Goal: Information Seeking & Learning: Learn about a topic

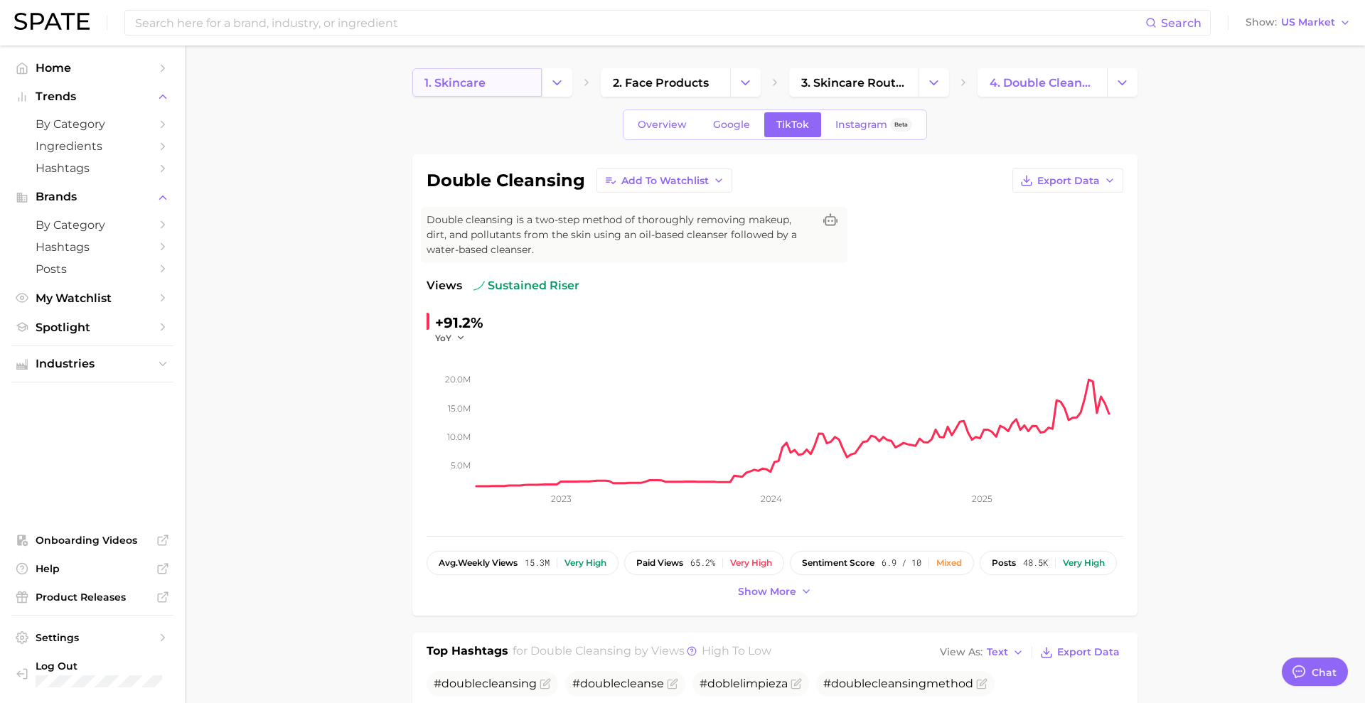
click at [532, 88] on link "1. skincare" at bounding box center [476, 82] width 129 height 28
type textarea "x"
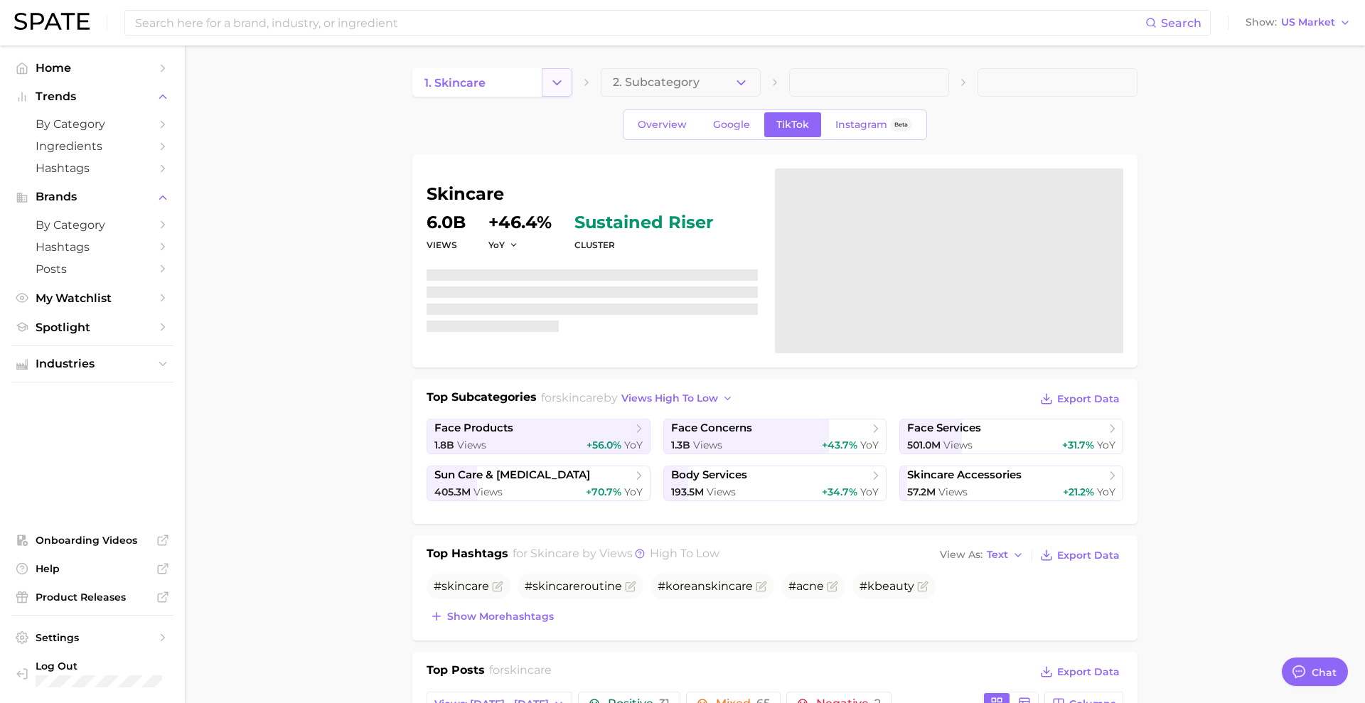
click at [550, 82] on icon "Change Category" at bounding box center [556, 82] width 15 height 15
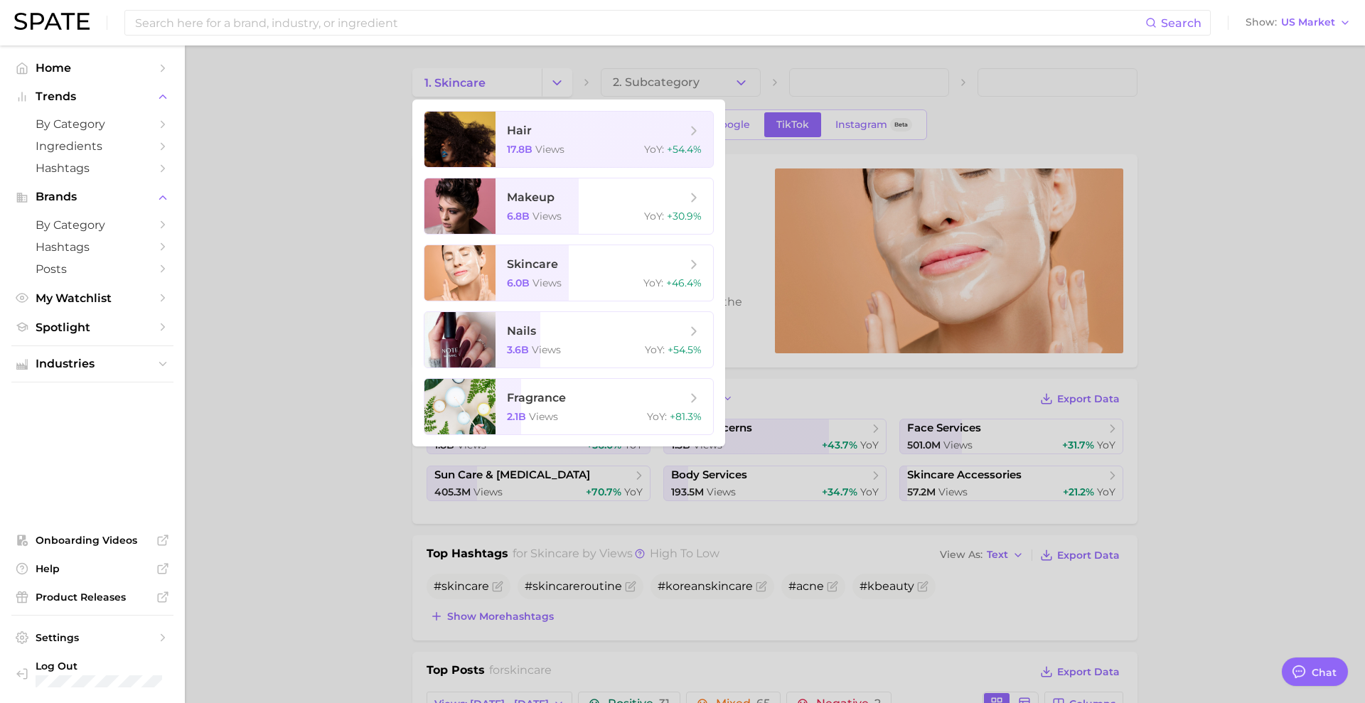
click at [657, 90] on div at bounding box center [682, 351] width 1365 height 703
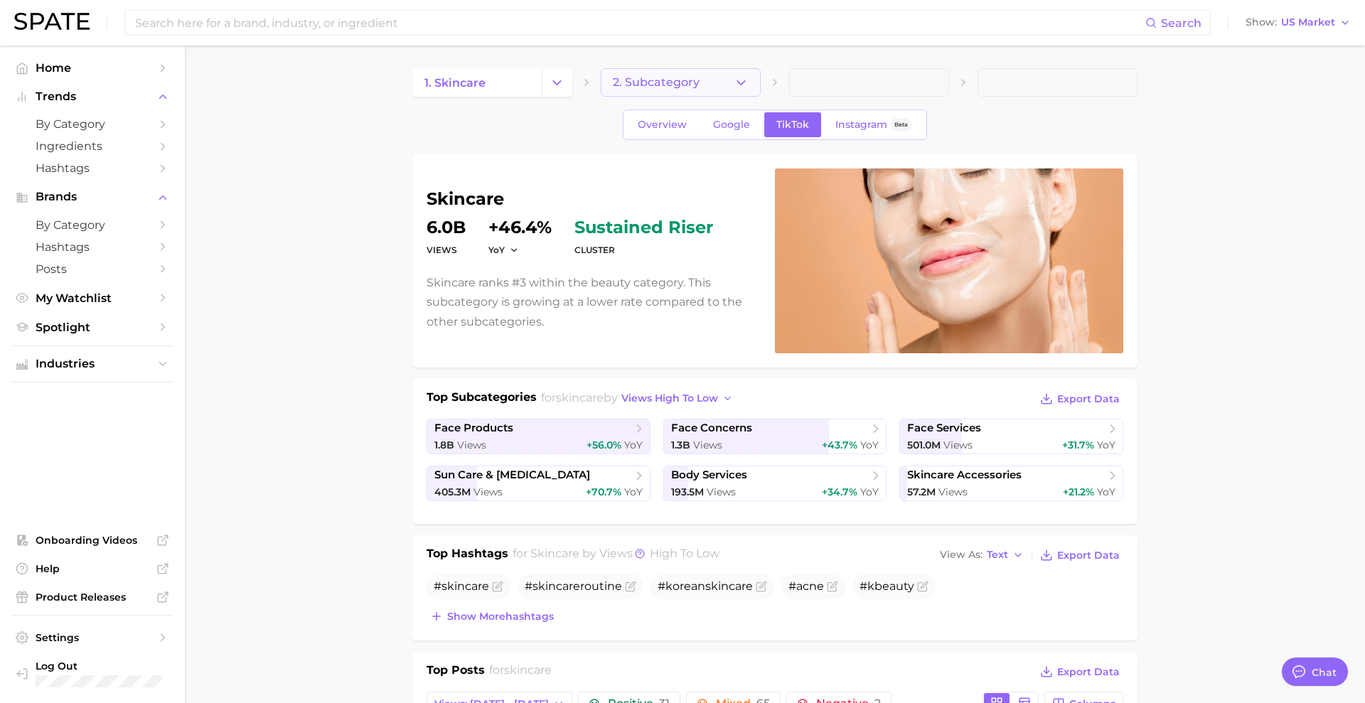
click at [652, 88] on span "2. Subcategory" at bounding box center [656, 82] width 87 height 13
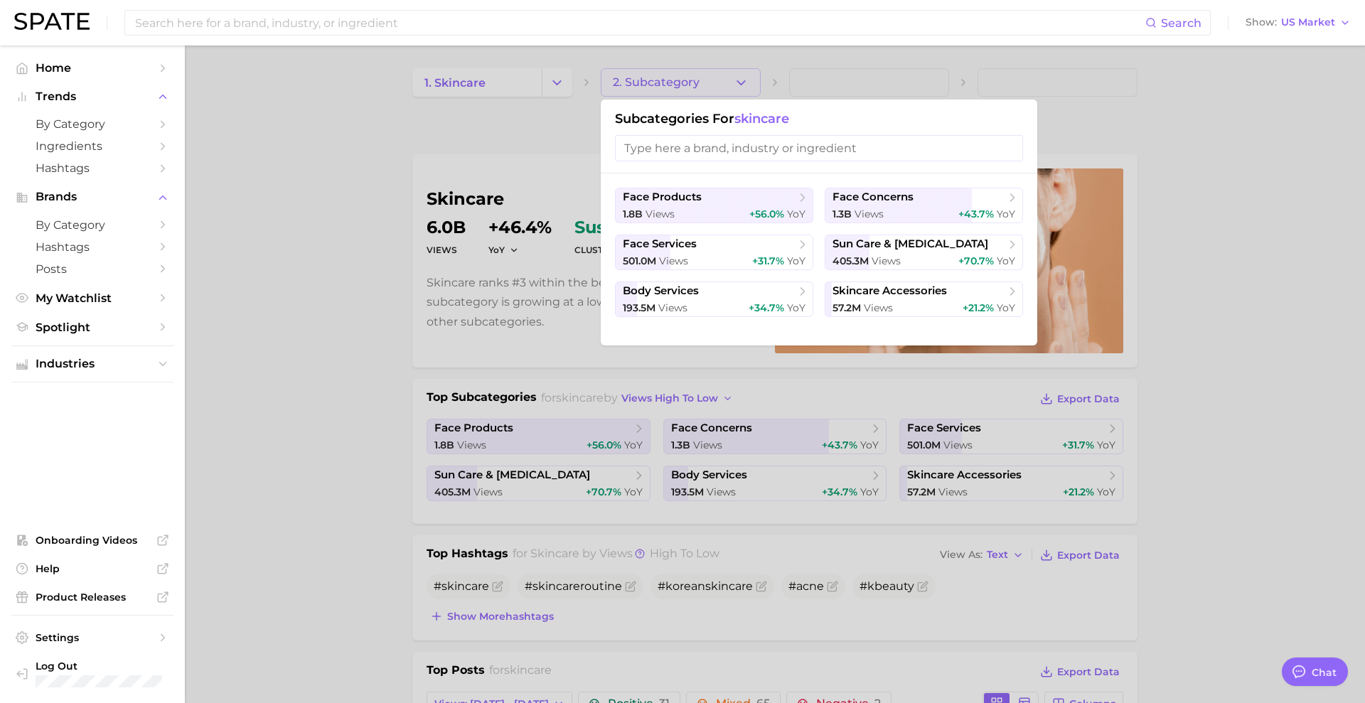
click at [486, 168] on div at bounding box center [682, 351] width 1365 height 703
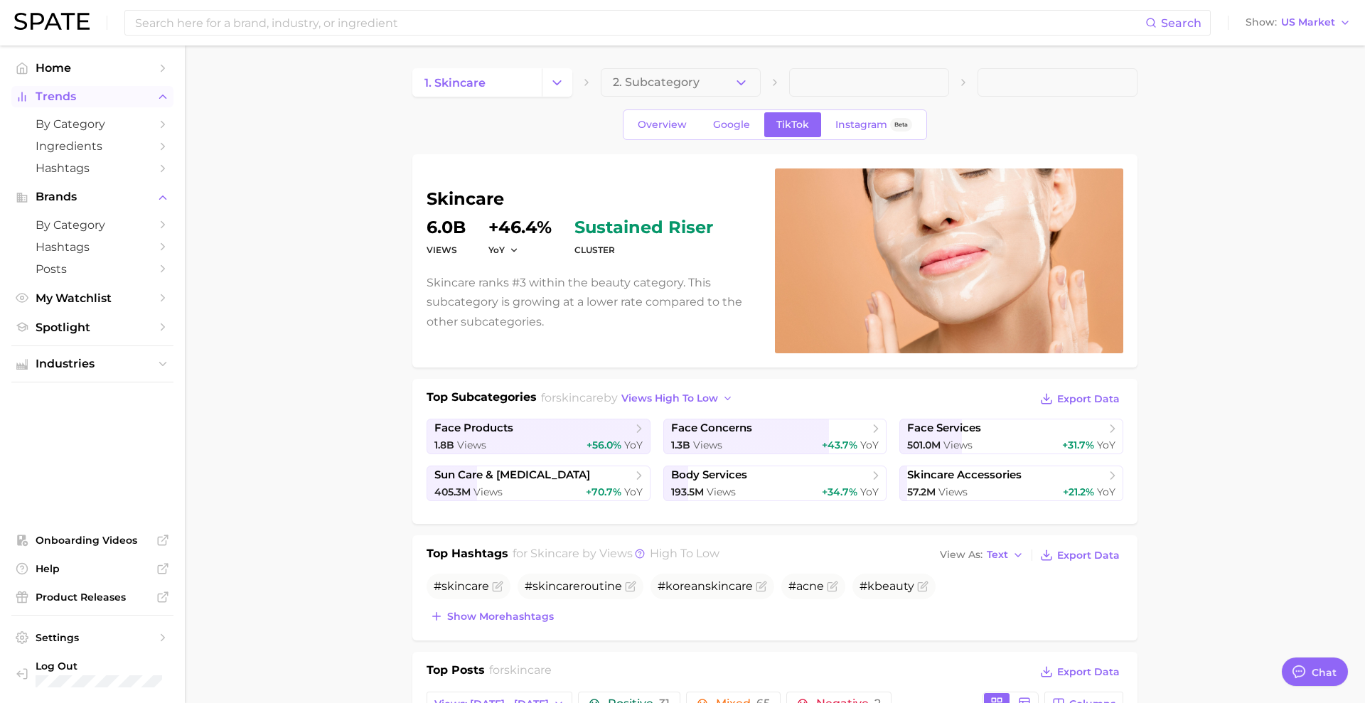
click at [113, 96] on span "Trends" at bounding box center [93, 96] width 114 height 13
click at [115, 99] on span "Trends" at bounding box center [93, 96] width 114 height 13
click at [86, 73] on span "Home" at bounding box center [93, 68] width 114 height 14
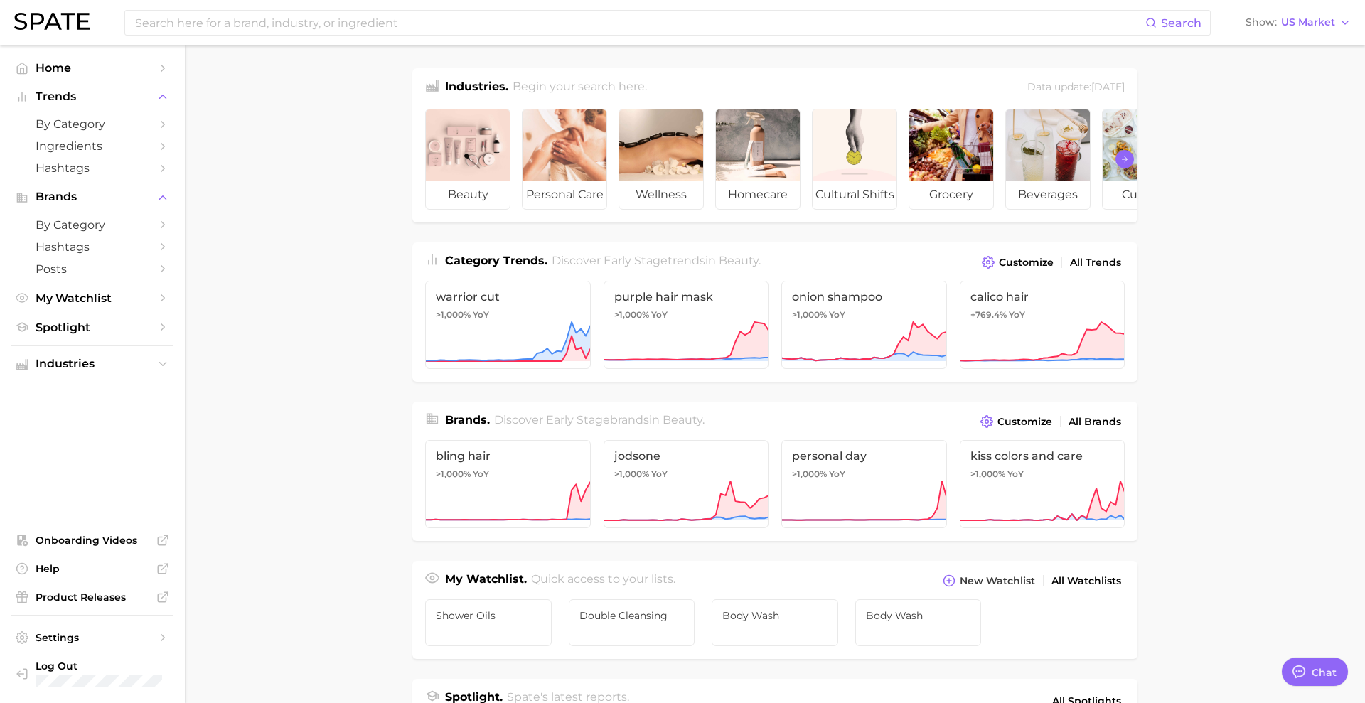
click at [1123, 159] on icon "Scroll Right" at bounding box center [1124, 159] width 9 height 11
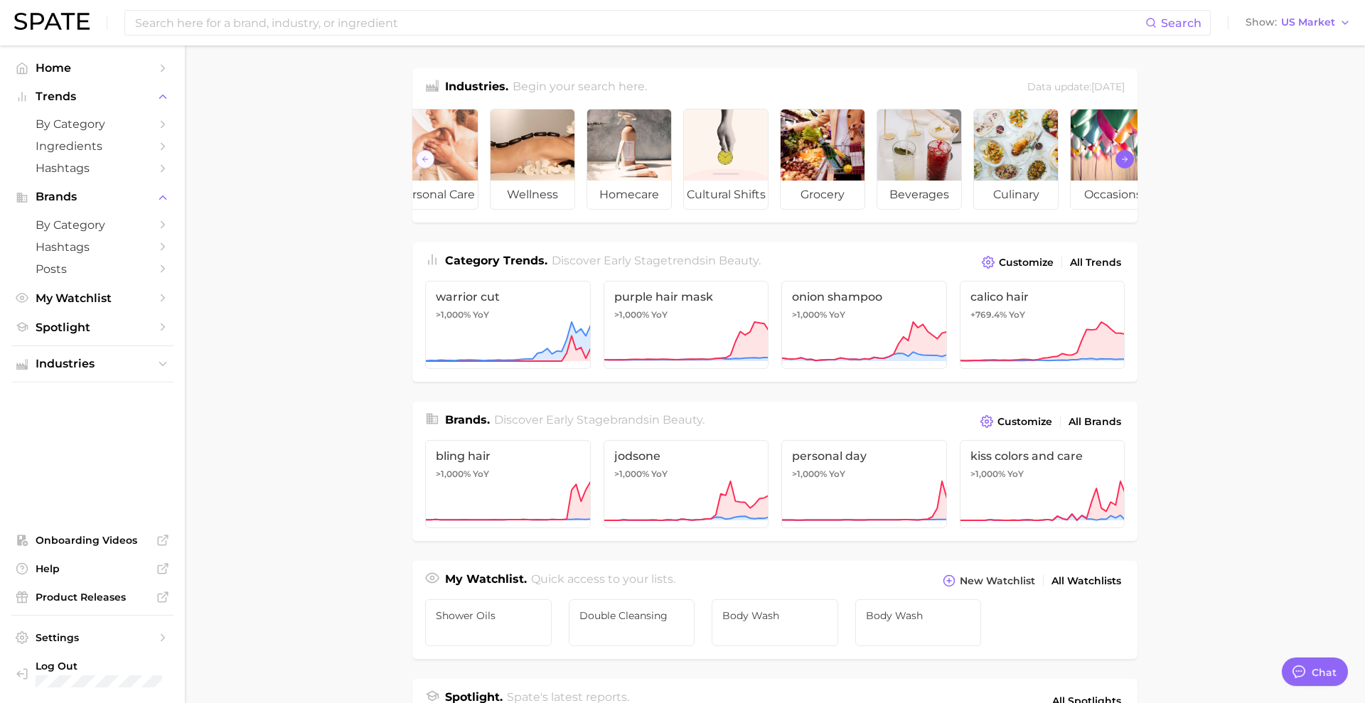
scroll to position [0, 158]
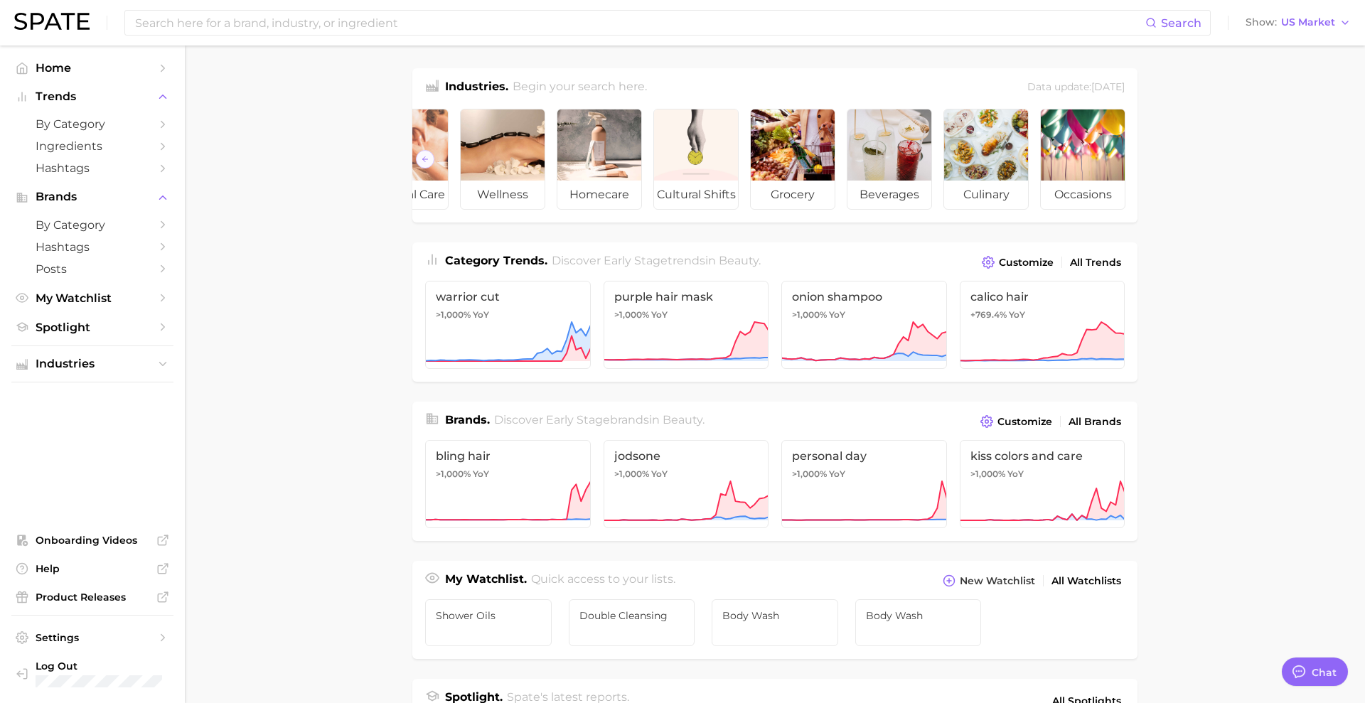
click at [1038, 85] on div "Data update: [DATE]" at bounding box center [1075, 87] width 97 height 19
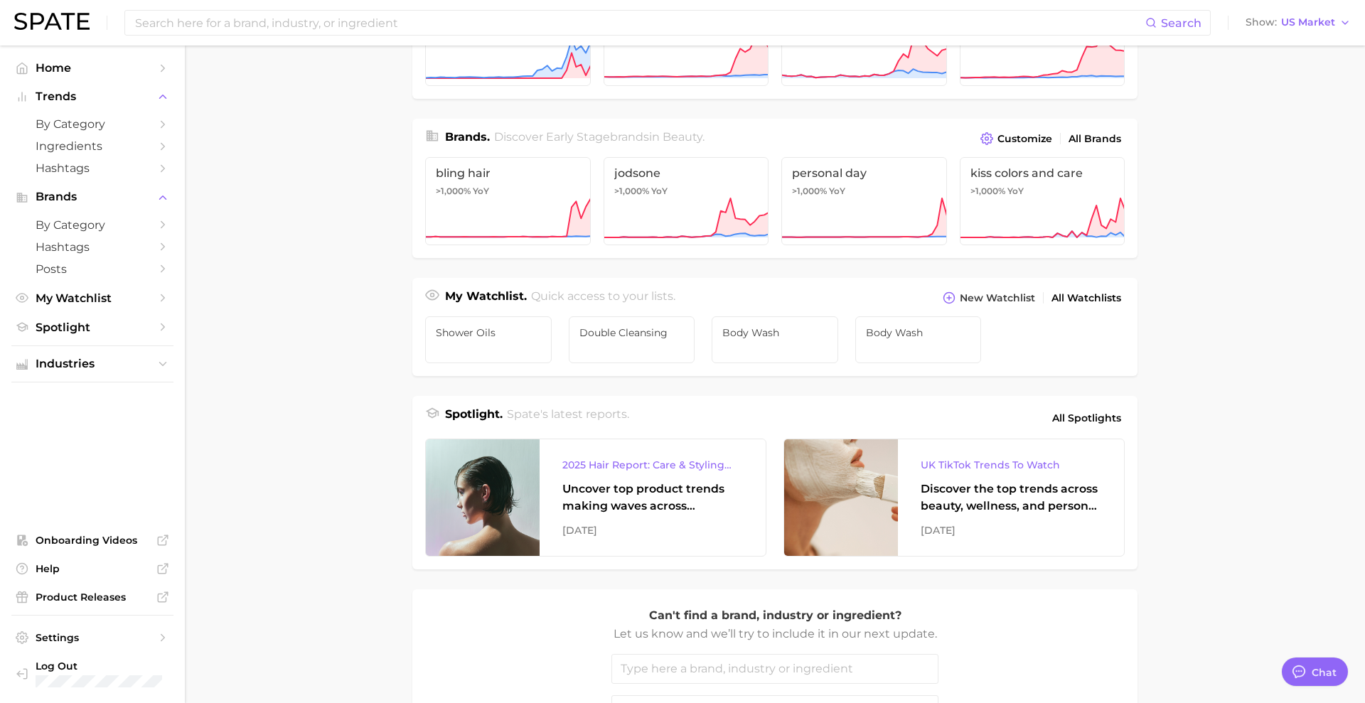
scroll to position [343, 0]
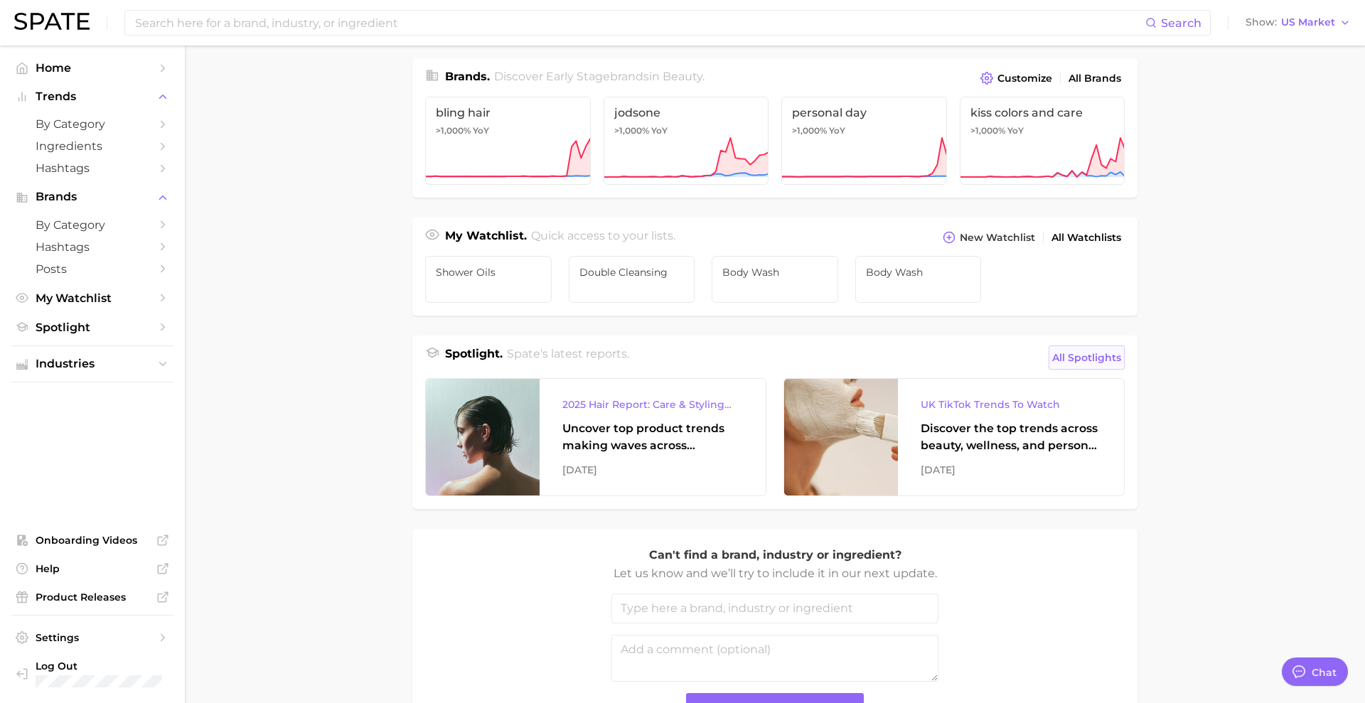
click at [1100, 352] on span "All Spotlights" at bounding box center [1086, 357] width 69 height 17
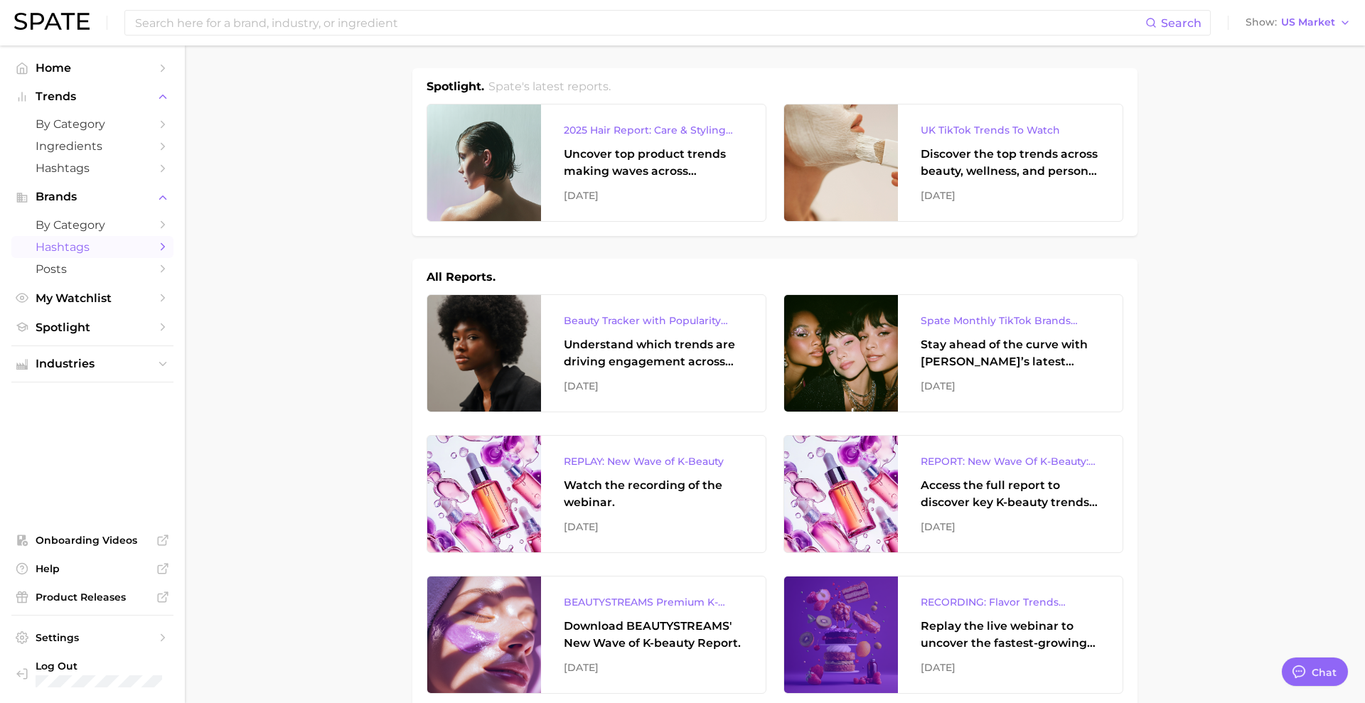
click at [60, 248] on span "Hashtags" at bounding box center [93, 247] width 114 height 14
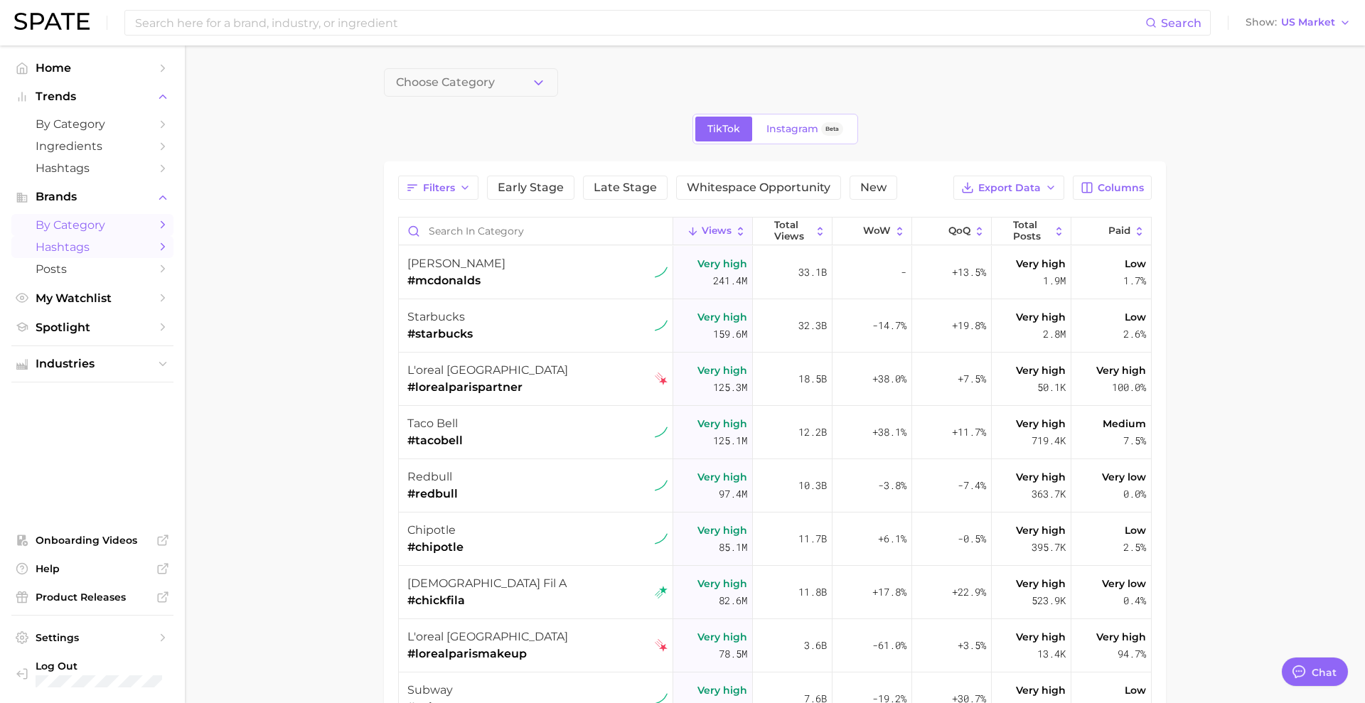
click at [55, 220] on span "by Category" at bounding box center [93, 225] width 114 height 14
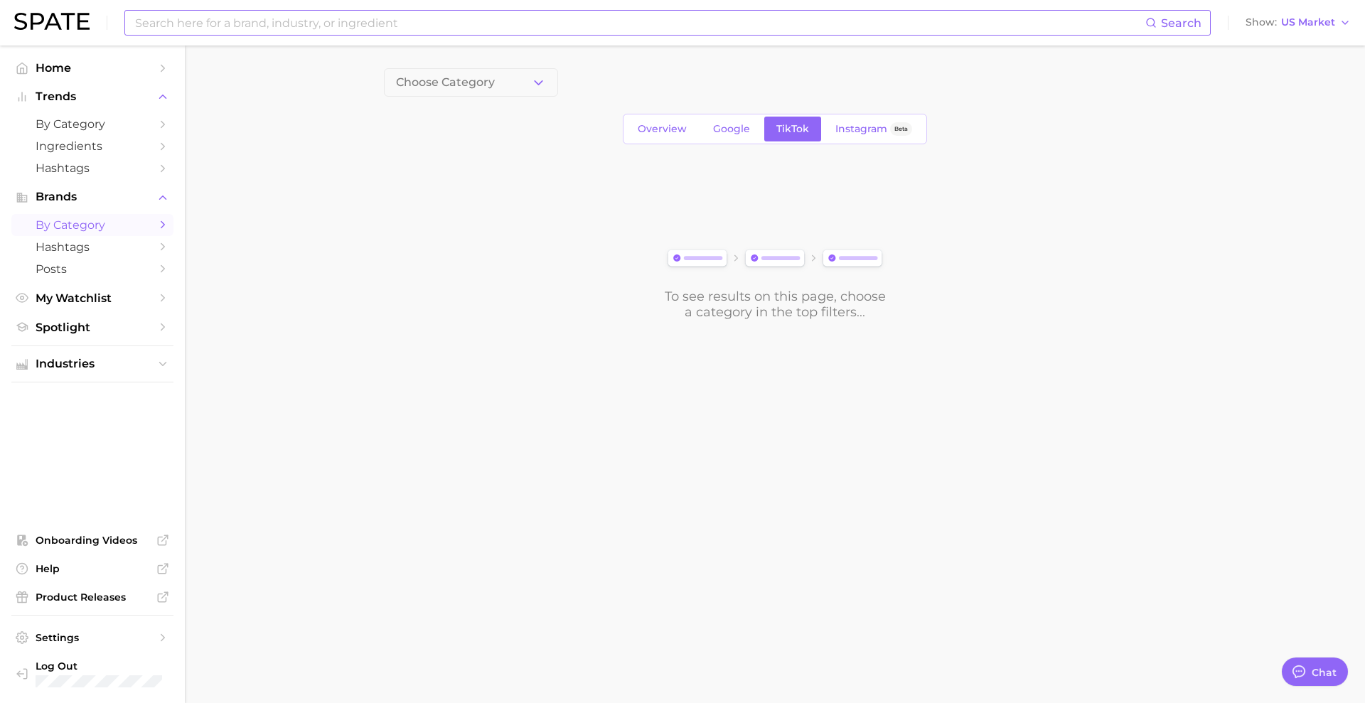
click at [257, 33] on input at bounding box center [639, 23] width 1011 height 24
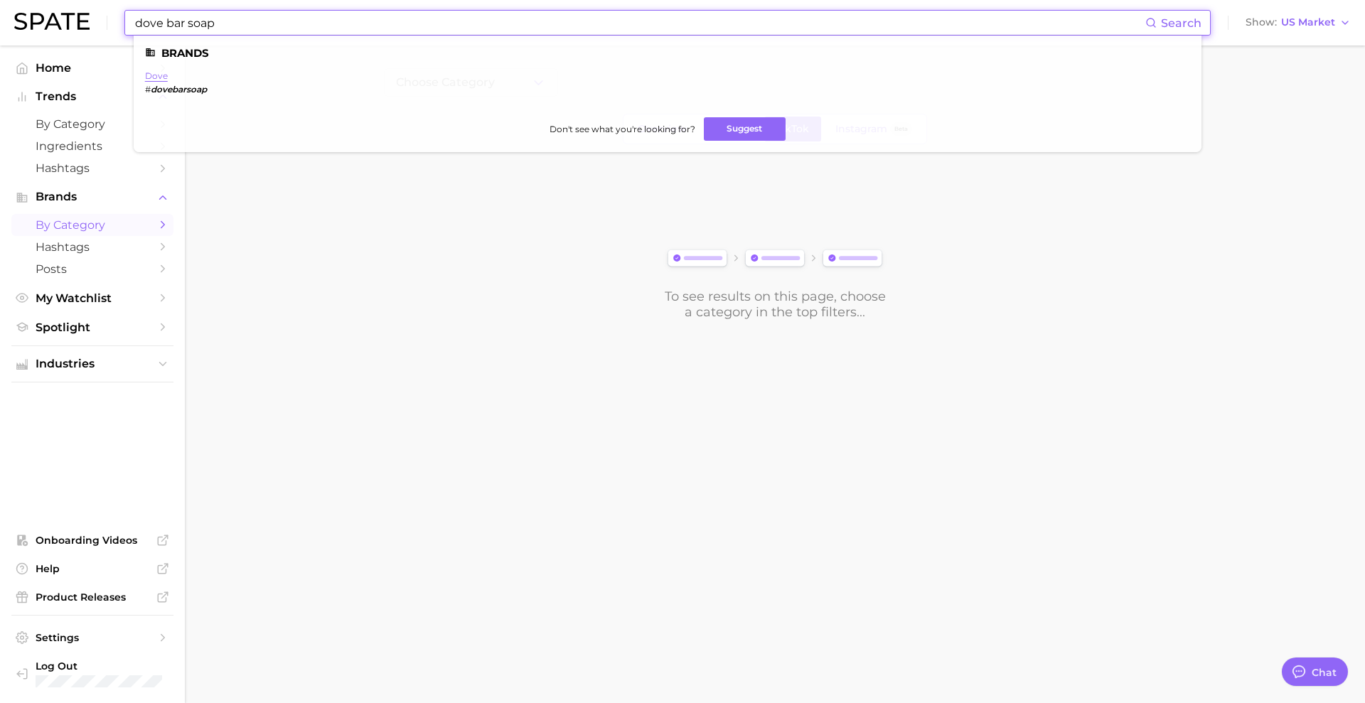
type input "dove bar soap"
click at [154, 80] on link "dove" at bounding box center [156, 75] width 23 height 11
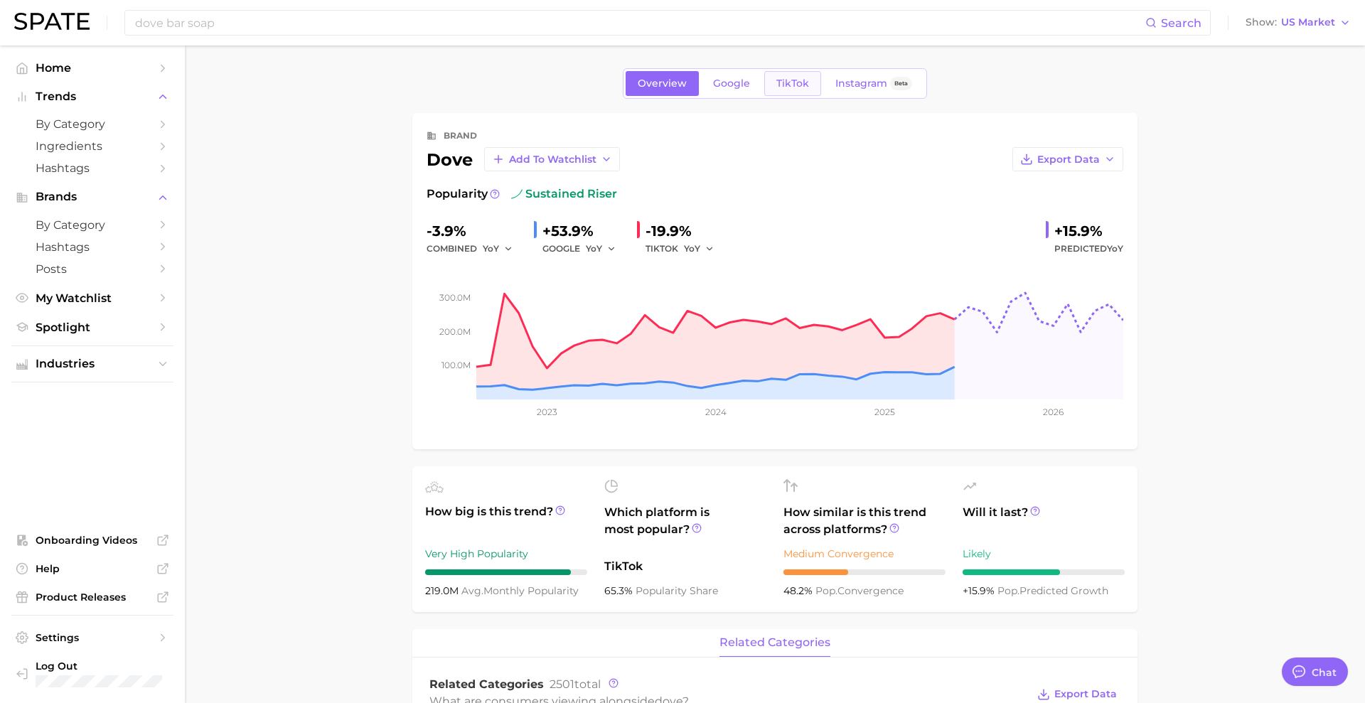
click at [767, 90] on link "TikTok" at bounding box center [792, 83] width 57 height 25
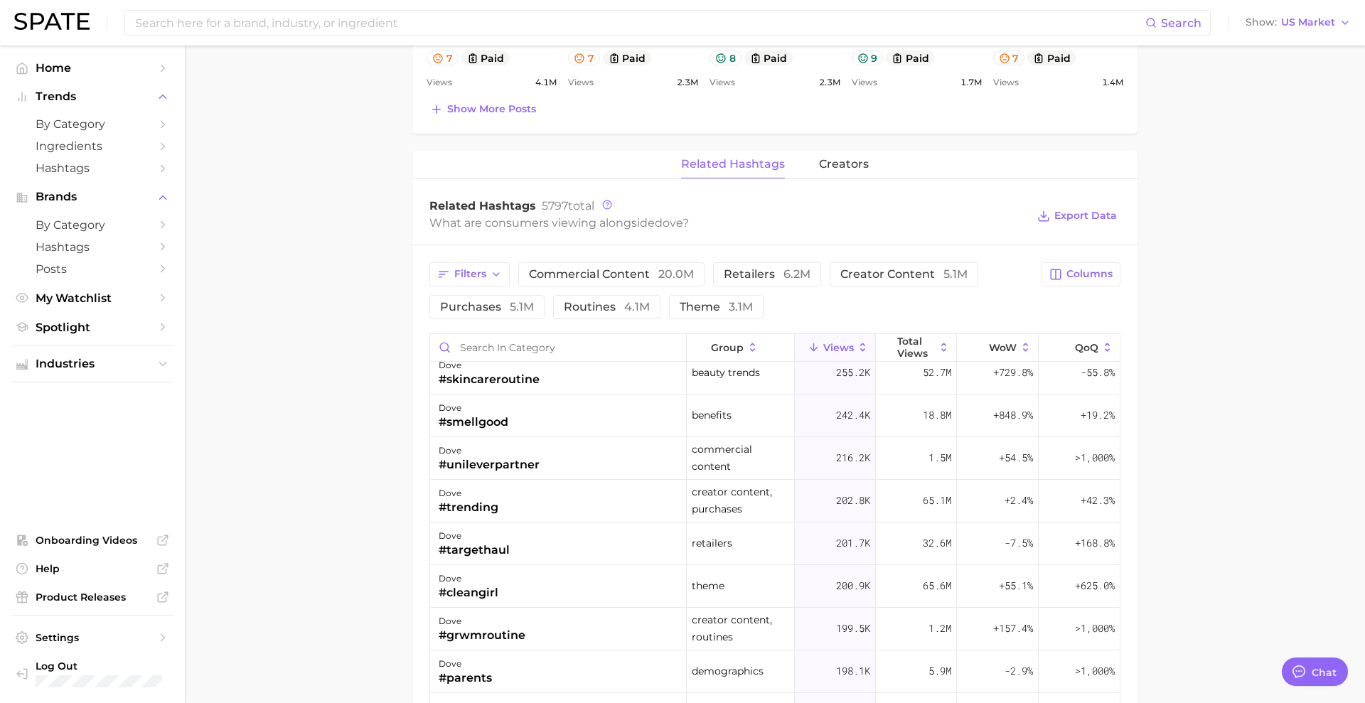
scroll to position [1370, 0]
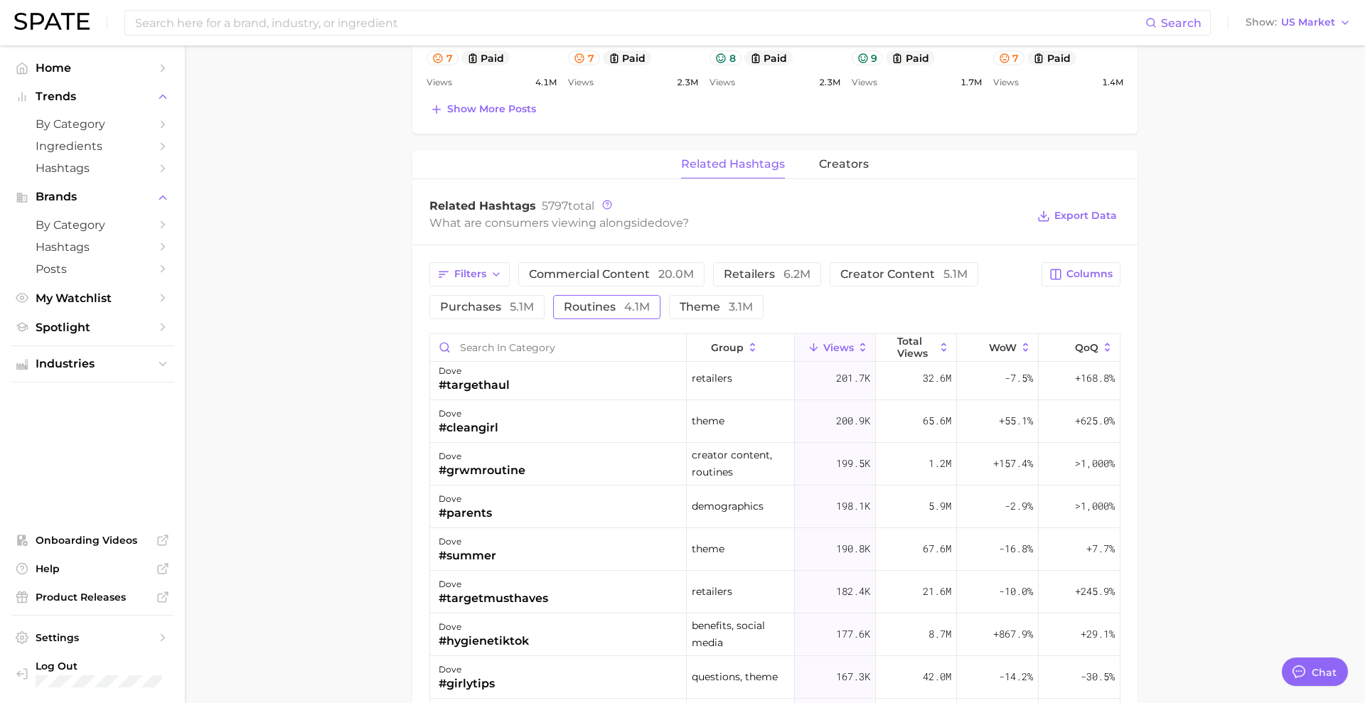
click at [580, 301] on span "routines 4.1m" at bounding box center [607, 306] width 86 height 11
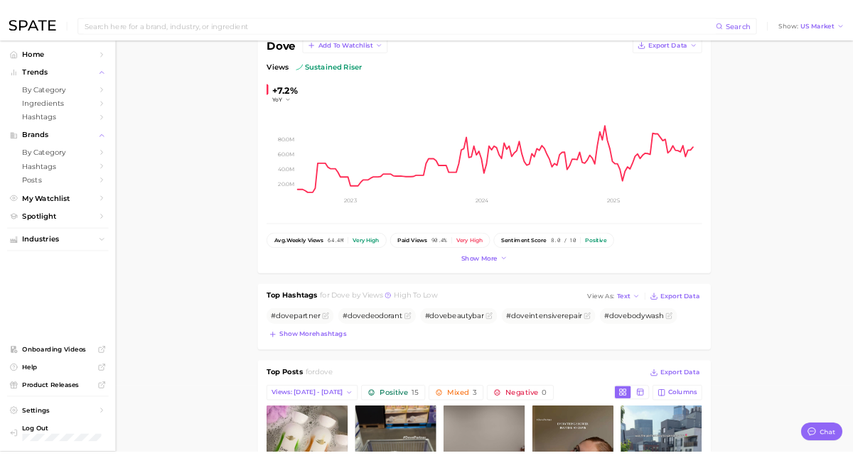
scroll to position [0, 0]
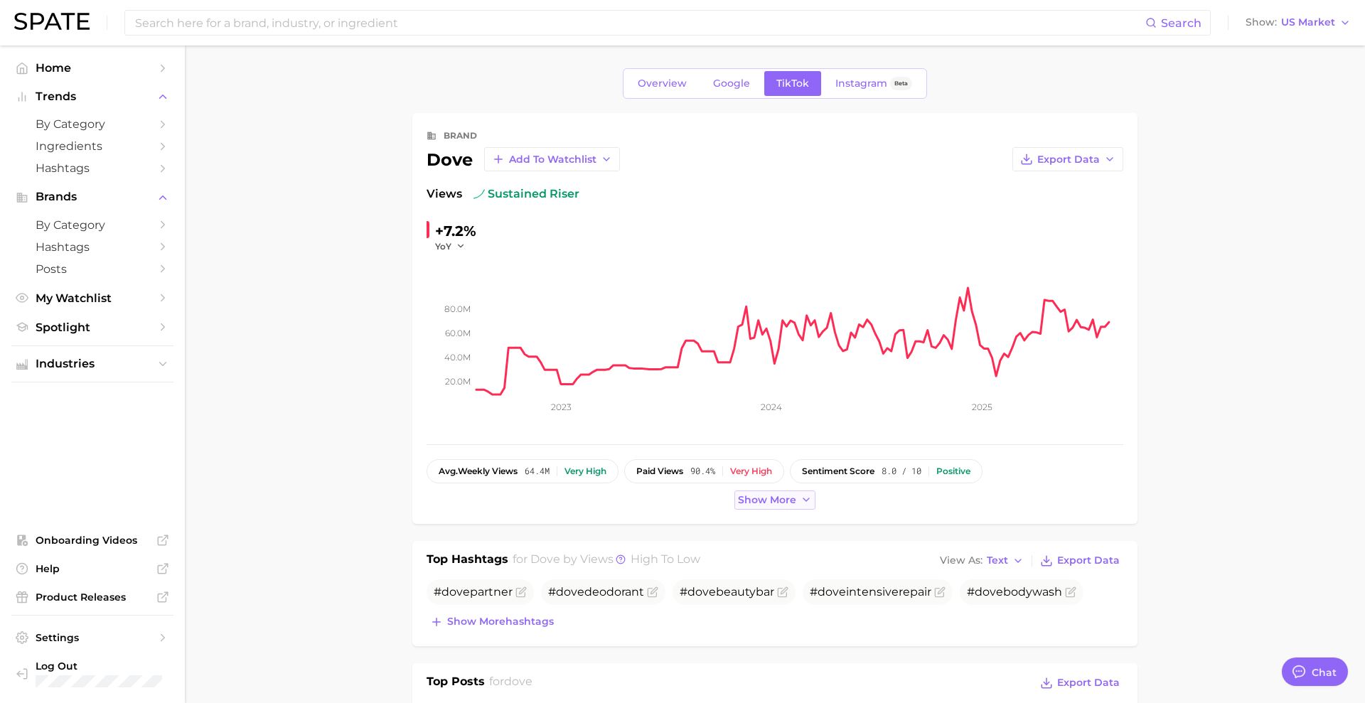
click at [756, 505] on button "Show more" at bounding box center [774, 499] width 81 height 19
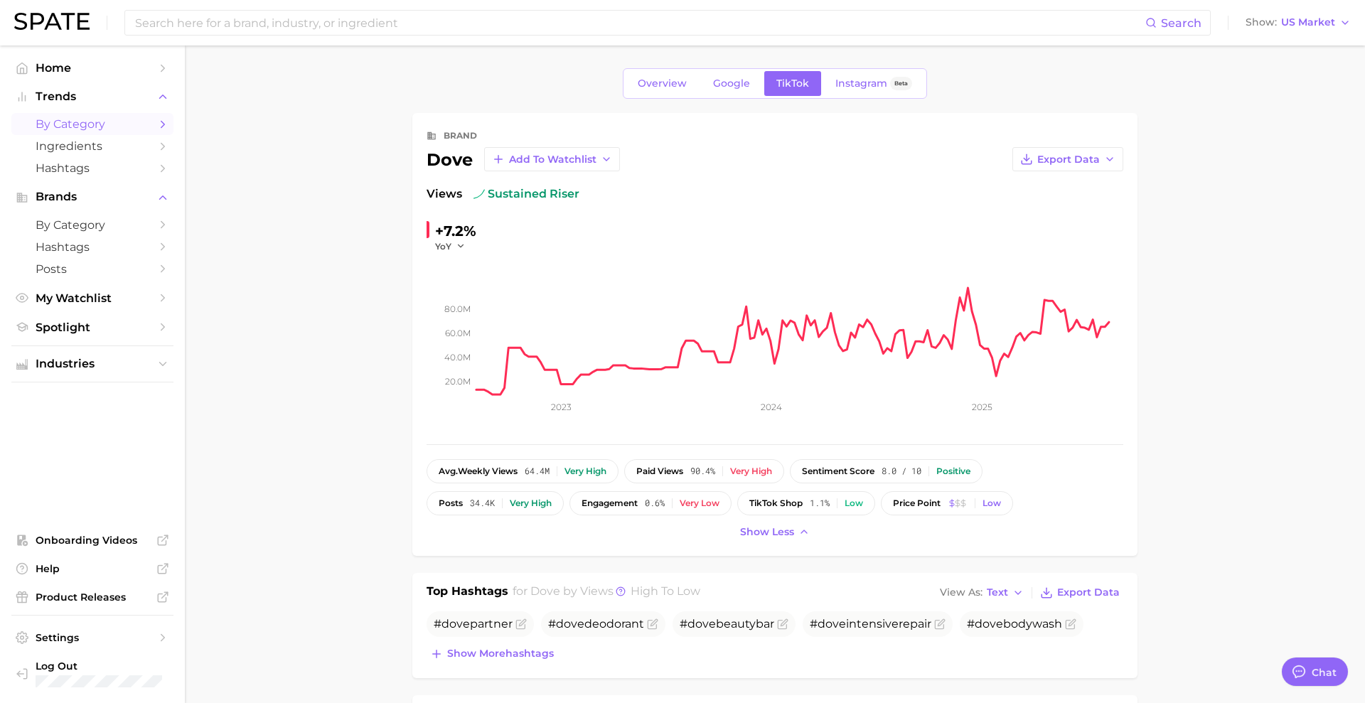
click at [80, 127] on span "by Category" at bounding box center [93, 124] width 114 height 14
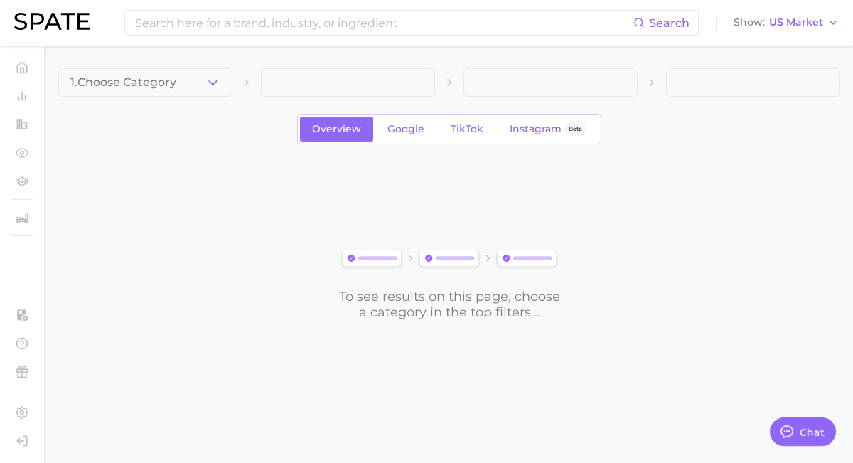
type textarea "x"
